Goal: Check status: Check status

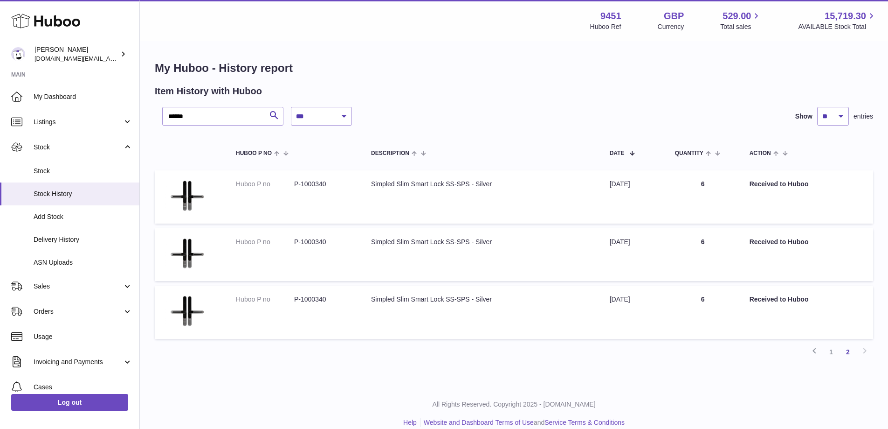
select select "*"
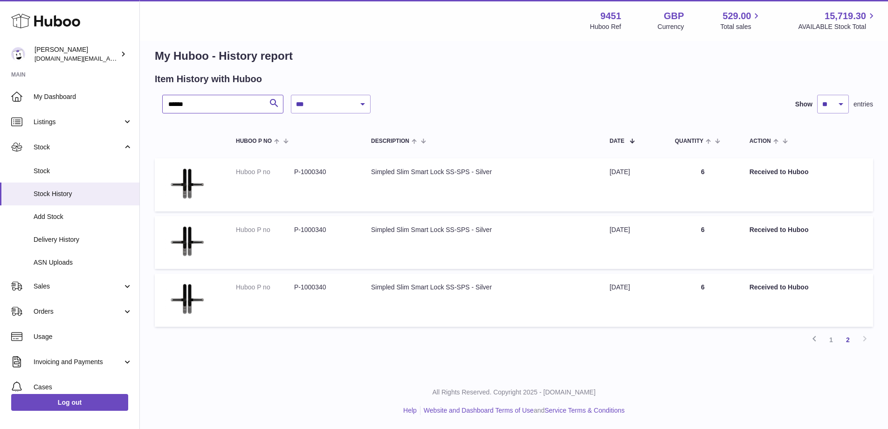
drag, startPoint x: 214, startPoint y: 106, endPoint x: 150, endPoint y: 108, distance: 63.9
click at [150, 108] on div "**********" at bounding box center [514, 202] width 749 height 344
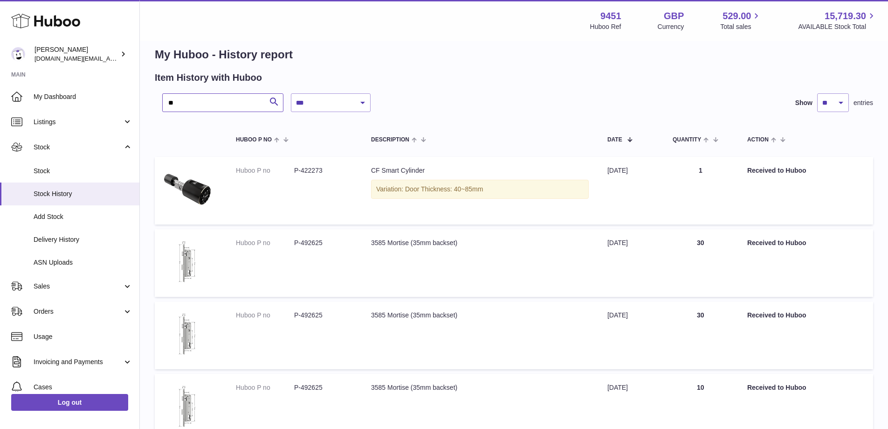
scroll to position [10, 0]
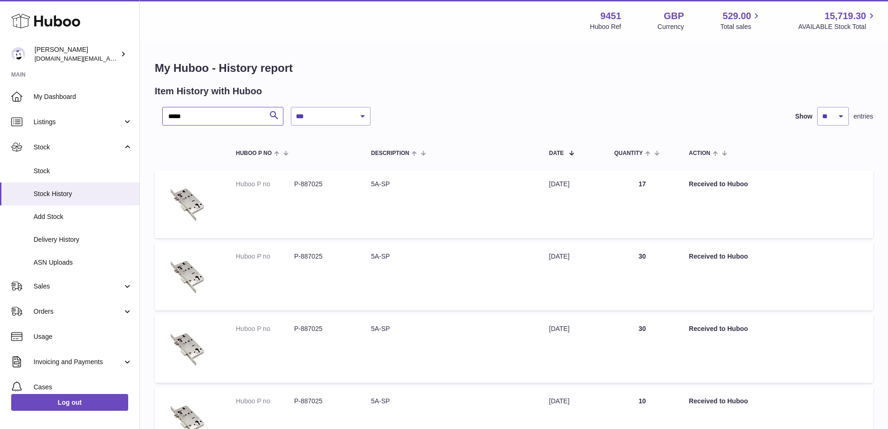
type input "*****"
click at [63, 151] on span "Stock" at bounding box center [78, 147] width 89 height 9
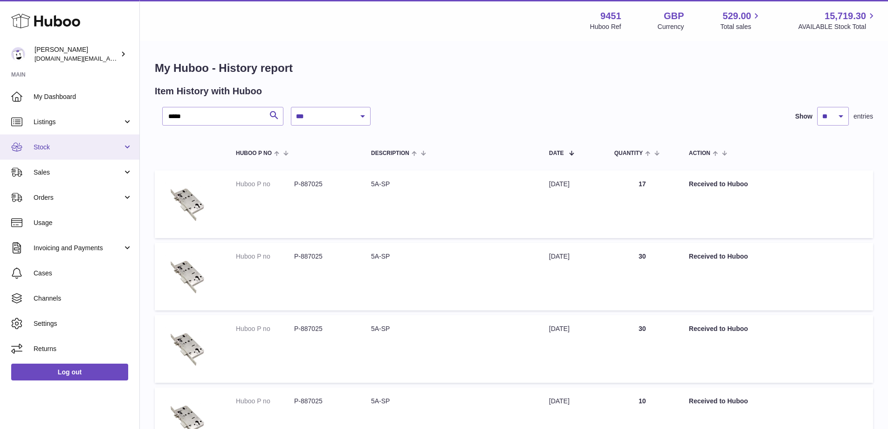
click at [84, 151] on span "Stock" at bounding box center [78, 147] width 89 height 9
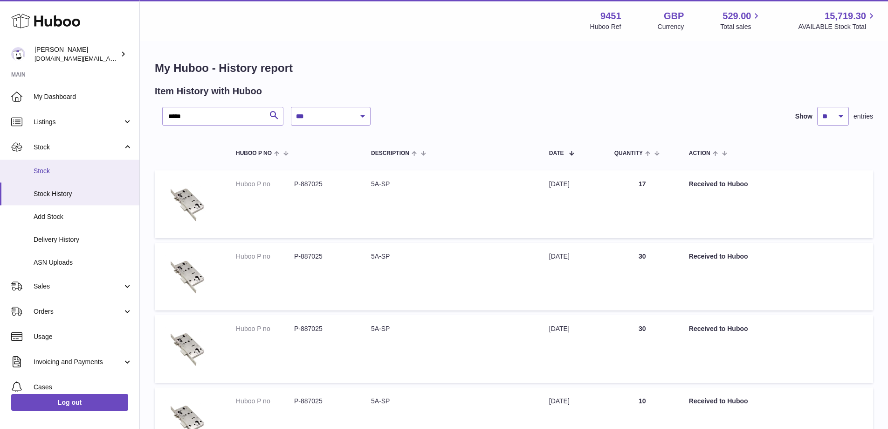
click at [69, 170] on span "Stock" at bounding box center [83, 170] width 99 height 9
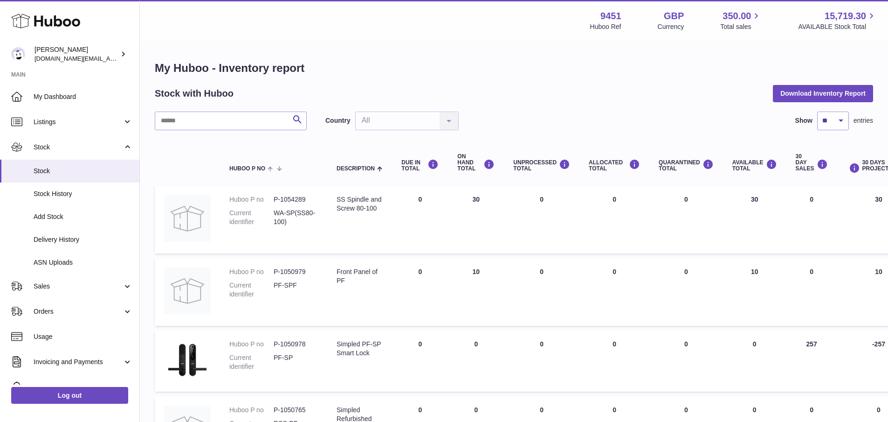
click at [198, 126] on input "text" at bounding box center [231, 120] width 152 height 19
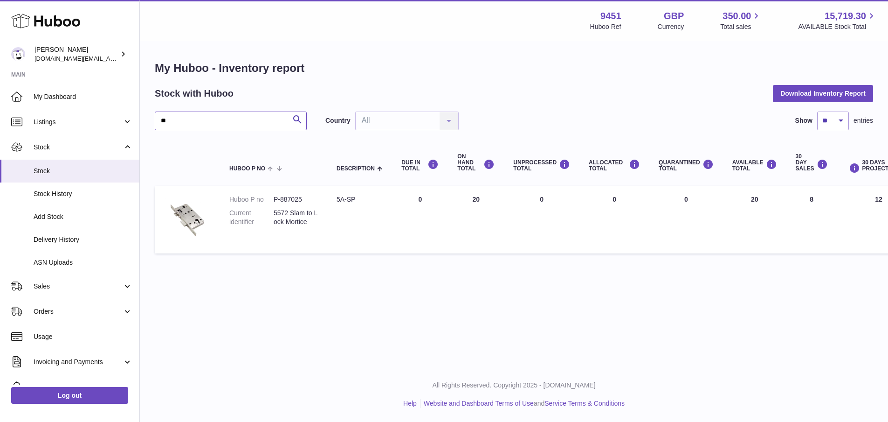
type input "**"
click at [79, 240] on span "Delivery History" at bounding box center [83, 239] width 99 height 9
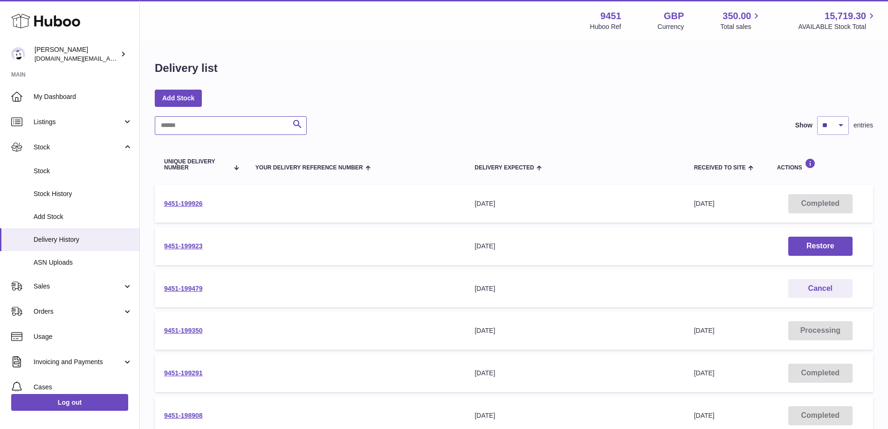
click at [189, 124] on input "text" at bounding box center [231, 125] width 152 height 19
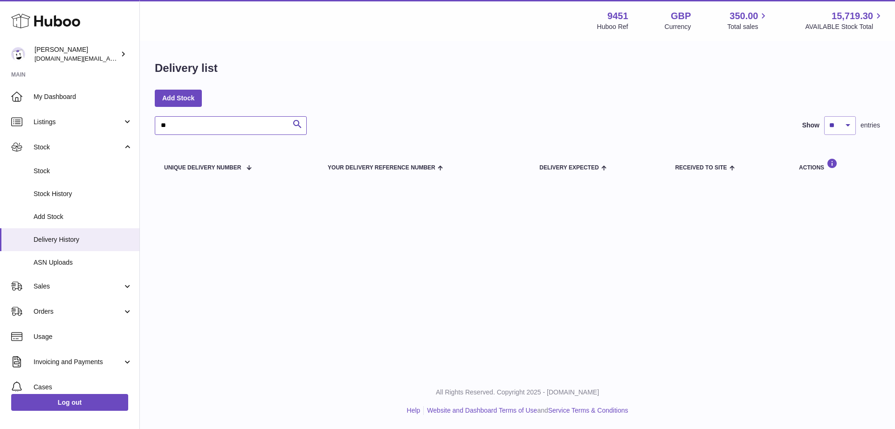
type input "*"
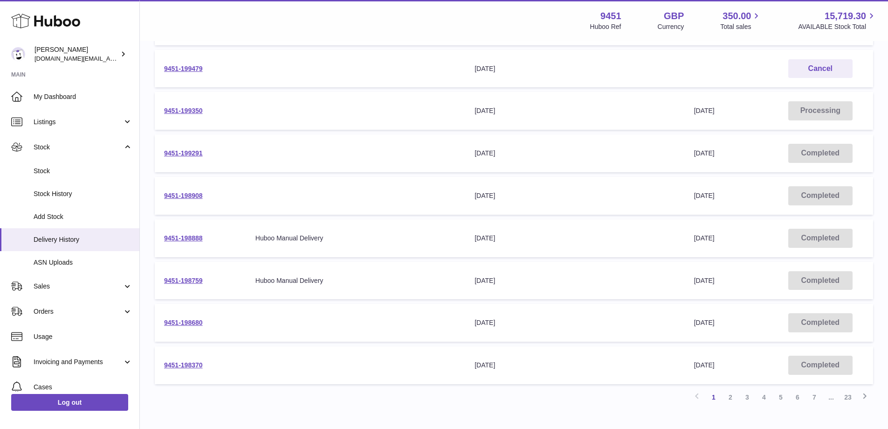
scroll to position [220, 0]
click at [732, 399] on link "2" at bounding box center [730, 396] width 17 height 17
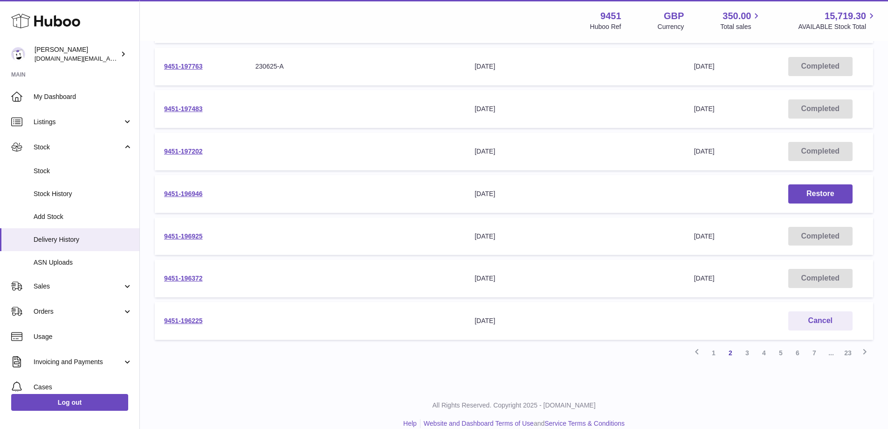
scroll to position [277, 0]
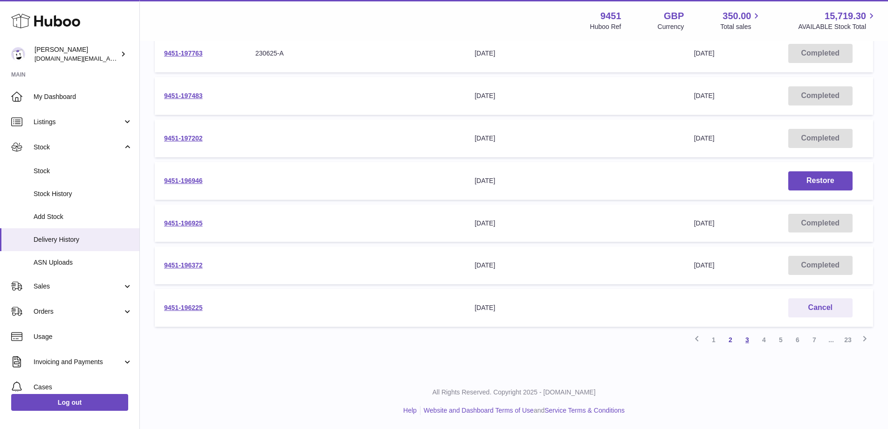
click at [754, 339] on link "3" at bounding box center [747, 339] width 17 height 17
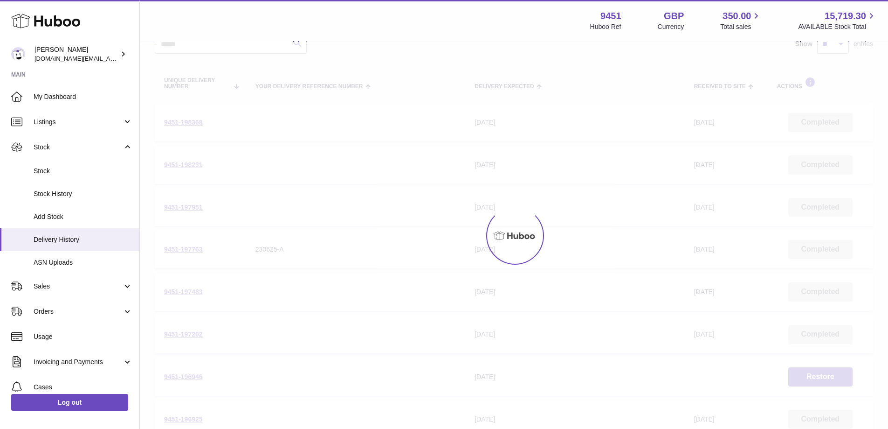
scroll to position [42, 0]
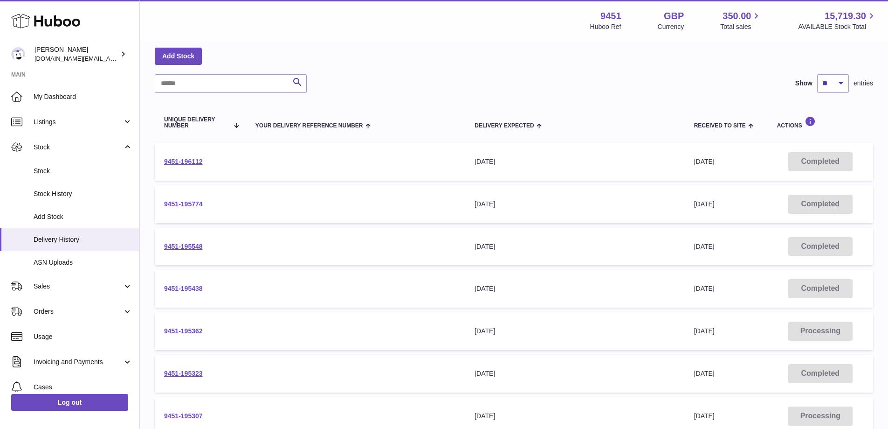
click at [184, 291] on link "9451-195438" at bounding box center [183, 287] width 39 height 7
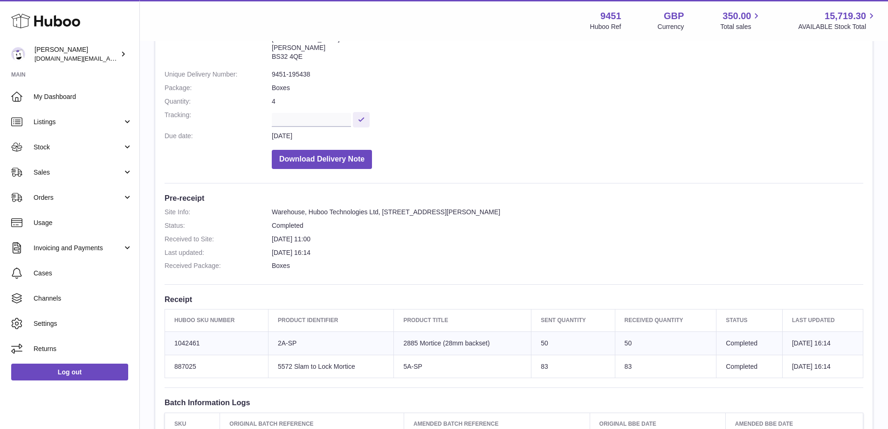
scroll to position [131, 0]
